Goal: Task Accomplishment & Management: Complete application form

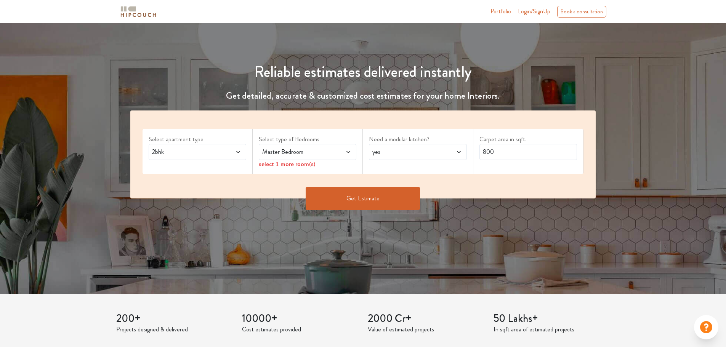
scroll to position [76, 0]
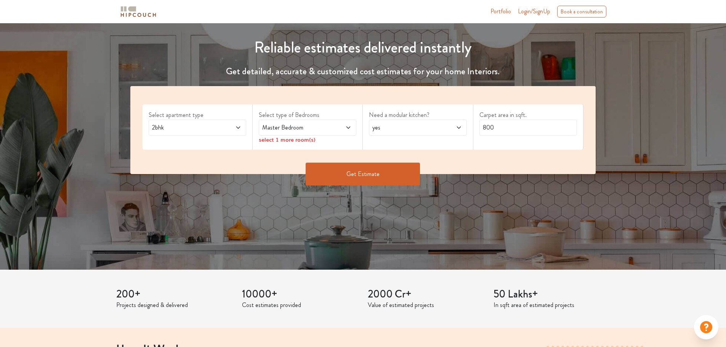
click at [225, 125] on span at bounding box center [229, 127] width 23 height 9
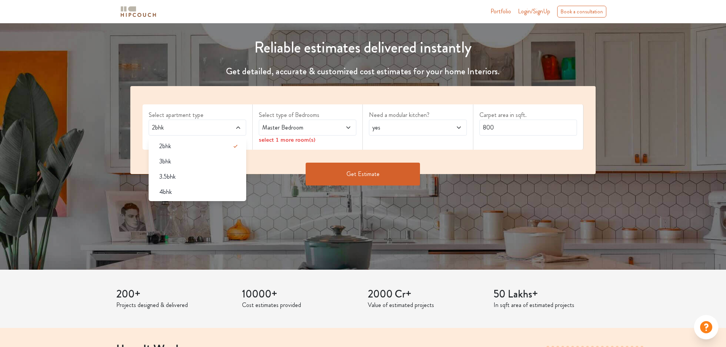
click at [283, 121] on div "Master Bedroom" at bounding box center [308, 128] width 98 height 16
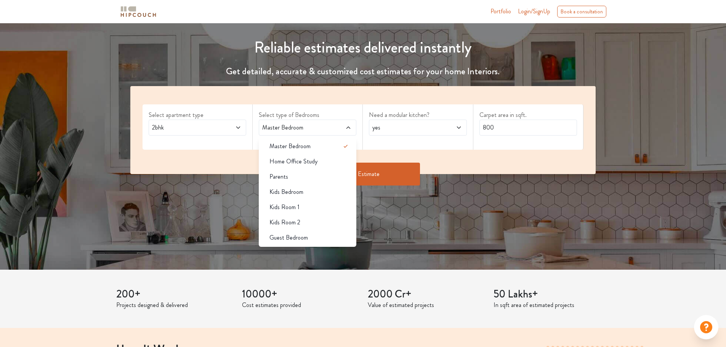
click at [286, 122] on div "Master Bedroom" at bounding box center [308, 128] width 98 height 16
click at [300, 164] on span "Home Office Study" at bounding box center [294, 161] width 48 height 9
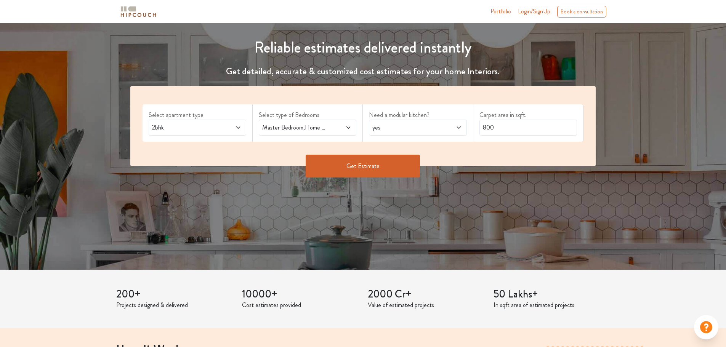
click at [298, 128] on span "Master Bedroom,Home Office Study" at bounding box center [295, 127] width 68 height 9
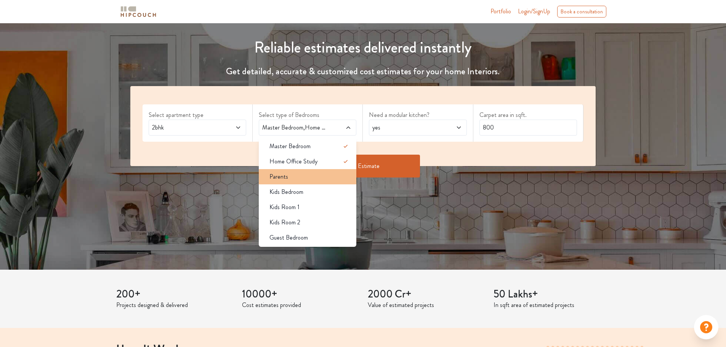
click at [319, 183] on li "Parents" at bounding box center [308, 176] width 98 height 15
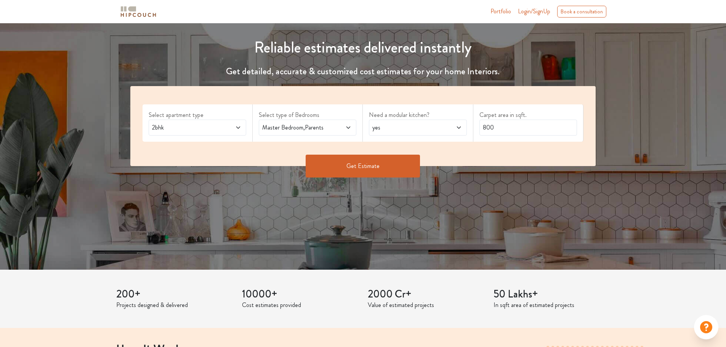
click at [305, 130] on span "Master Bedroom,Parents" at bounding box center [295, 127] width 68 height 9
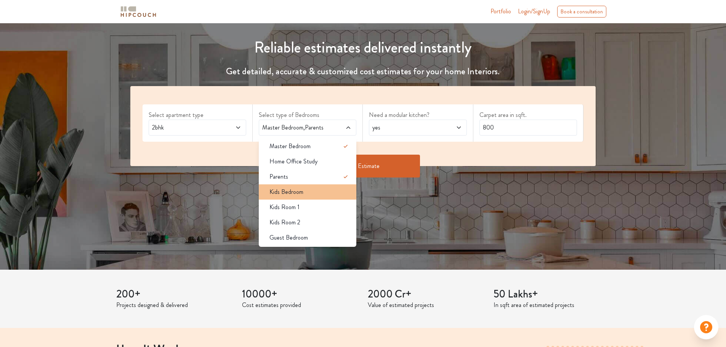
click at [294, 193] on span "Kids Bedroom" at bounding box center [287, 192] width 34 height 9
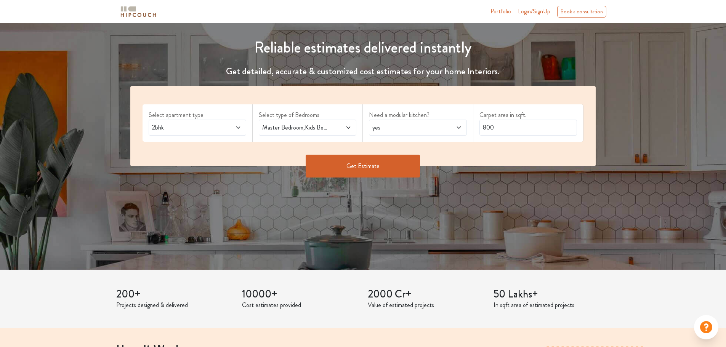
click at [303, 128] on span "Master Bedroom,Kids Bedroom" at bounding box center [295, 127] width 68 height 9
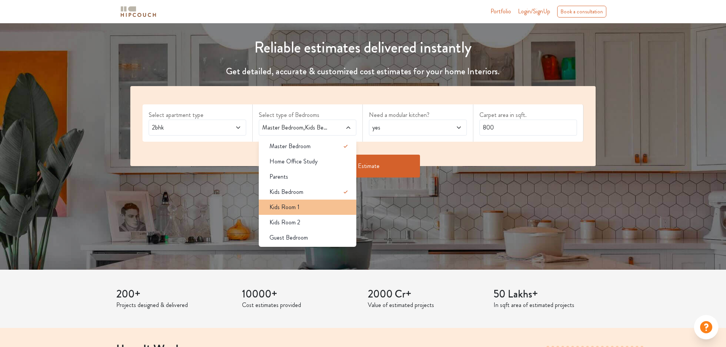
click at [303, 214] on li "Kids Room 1" at bounding box center [308, 207] width 98 height 15
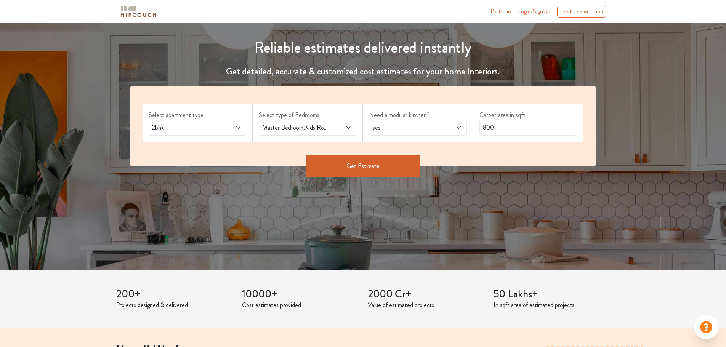
click at [408, 119] on label "Need a modular kitchen?" at bounding box center [418, 115] width 98 height 9
click at [410, 127] on span "yes" at bounding box center [405, 127] width 68 height 9
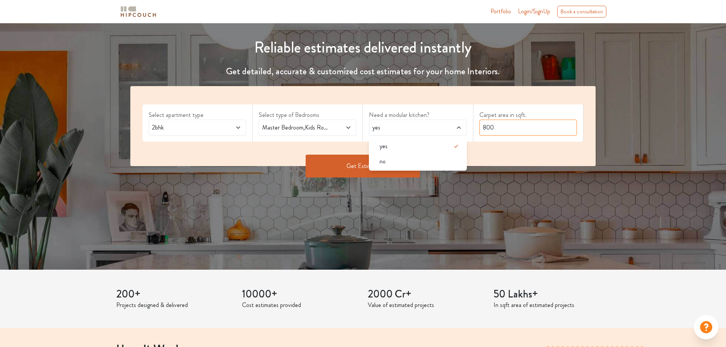
click at [544, 124] on input "800" at bounding box center [529, 128] width 98 height 16
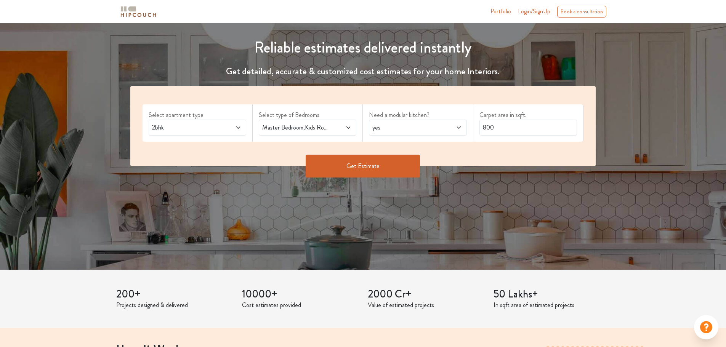
click at [372, 169] on button "Get Estimate" at bounding box center [363, 166] width 114 height 23
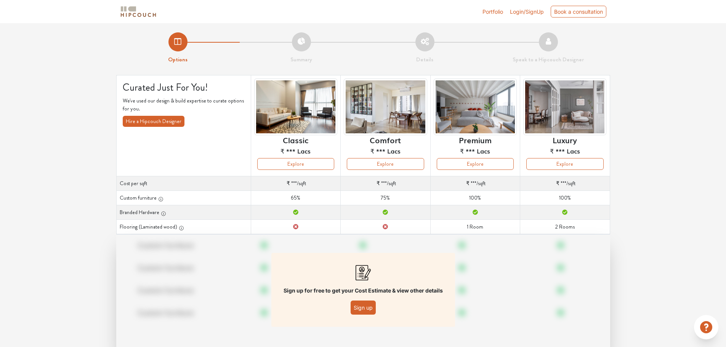
click at [300, 43] on li "Summary" at bounding box center [302, 48] width 124 height 32
